Goal: Task Accomplishment & Management: Use online tool/utility

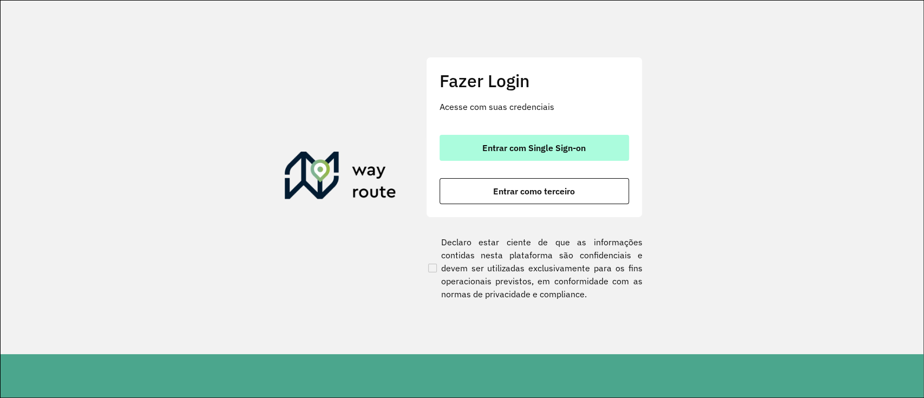
click at [513, 149] on span "Entrar com Single Sign-on" at bounding box center [533, 147] width 103 height 9
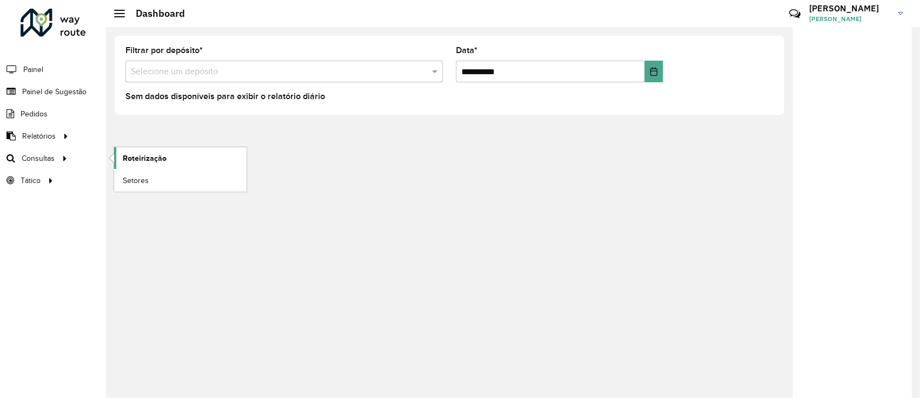
click at [130, 160] on span "Roteirização" at bounding box center [145, 158] width 44 height 11
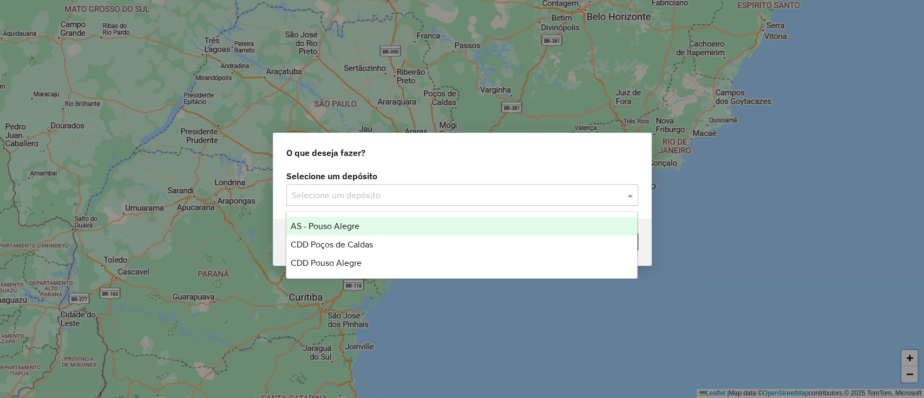
click at [410, 197] on input "text" at bounding box center [451, 195] width 319 height 13
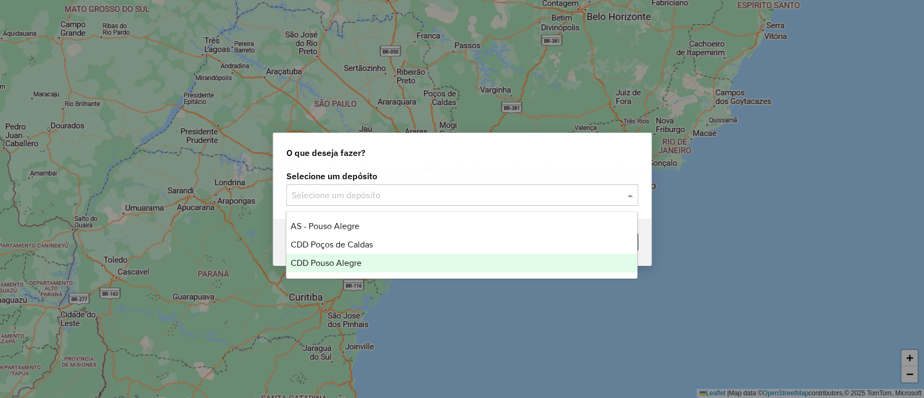
click at [401, 254] on div "CDD Pouso Alegre" at bounding box center [461, 263] width 351 height 18
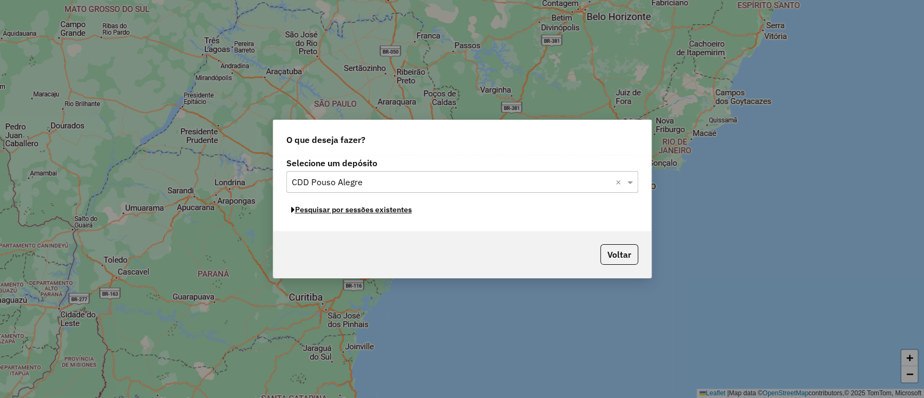
click at [390, 210] on button "Pesquisar por sessões existentes" at bounding box center [351, 209] width 130 height 17
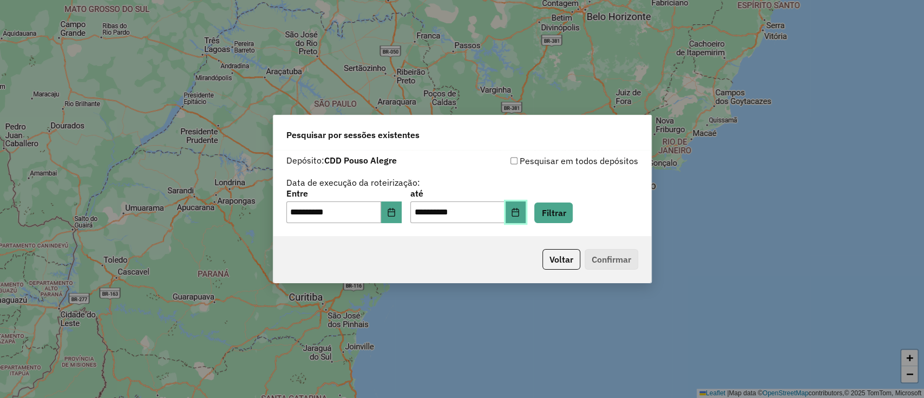
click at [519, 214] on icon "Choose Date" at bounding box center [515, 212] width 9 height 9
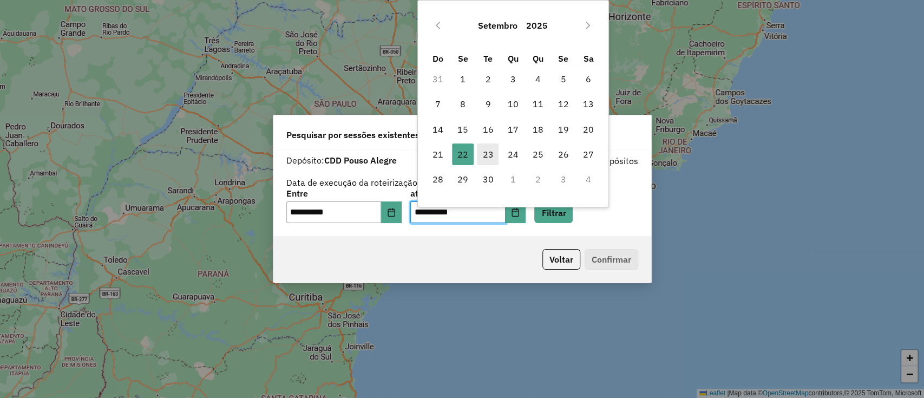
click at [485, 147] on span "23" at bounding box center [488, 154] width 22 height 22
type input "**********"
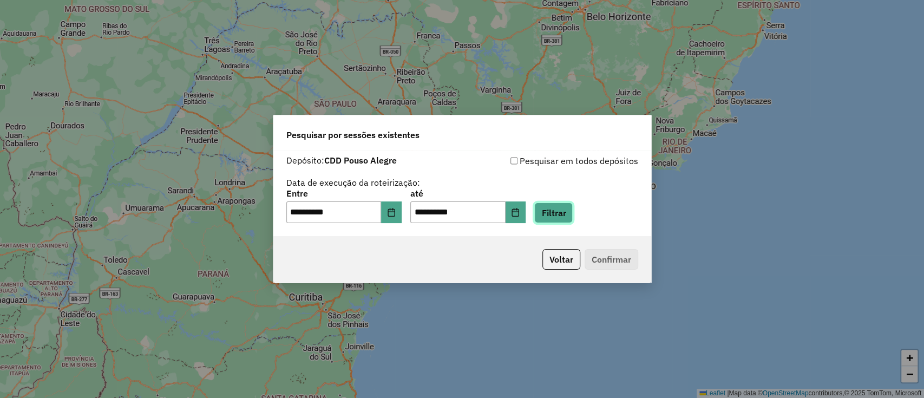
click at [560, 208] on button "Filtrar" at bounding box center [553, 212] width 38 height 21
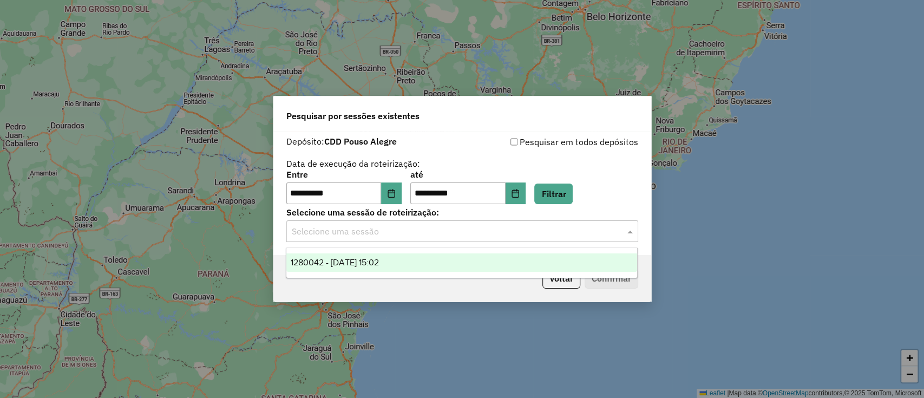
click at [504, 238] on div "Selecione uma sessão" at bounding box center [462, 231] width 352 height 22
click at [488, 180] on label "até" at bounding box center [467, 174] width 115 height 13
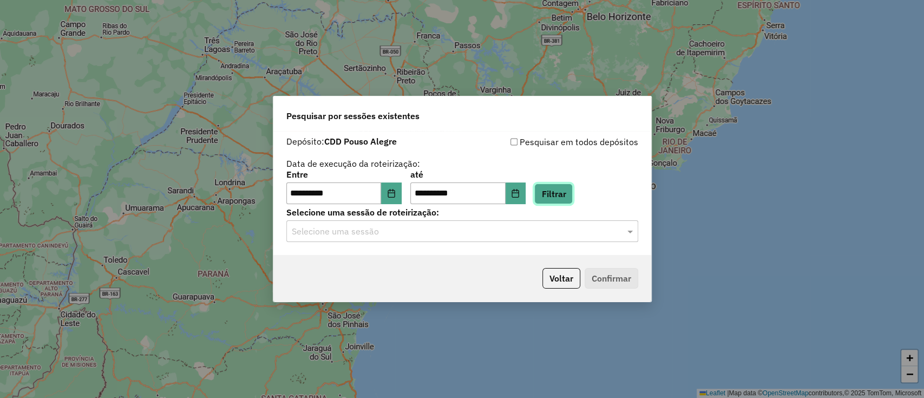
click at [572, 186] on button "Filtrar" at bounding box center [553, 193] width 38 height 21
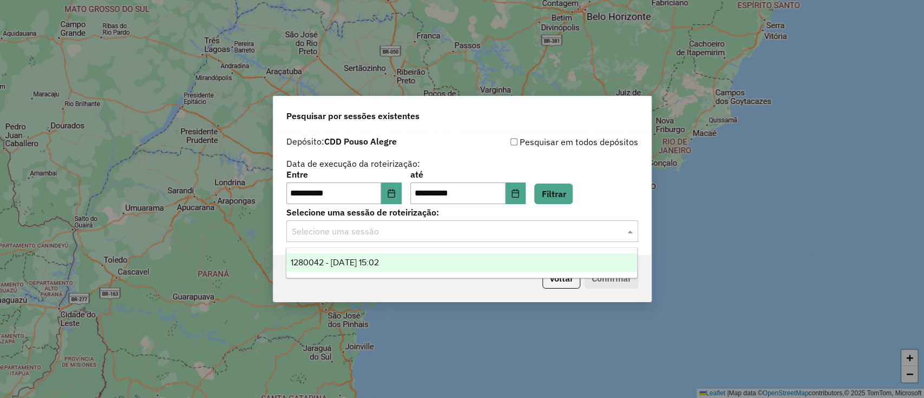
click at [501, 226] on input "text" at bounding box center [451, 231] width 319 height 13
click at [479, 128] on div "Pesquisar por sessões existentes" at bounding box center [462, 113] width 378 height 35
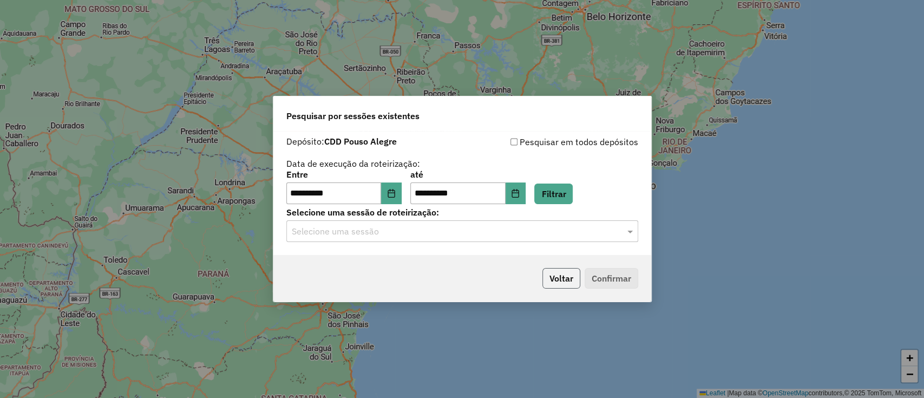
click at [554, 280] on button "Voltar" at bounding box center [561, 278] width 38 height 21
